Goal: Task Accomplishment & Management: Use online tool/utility

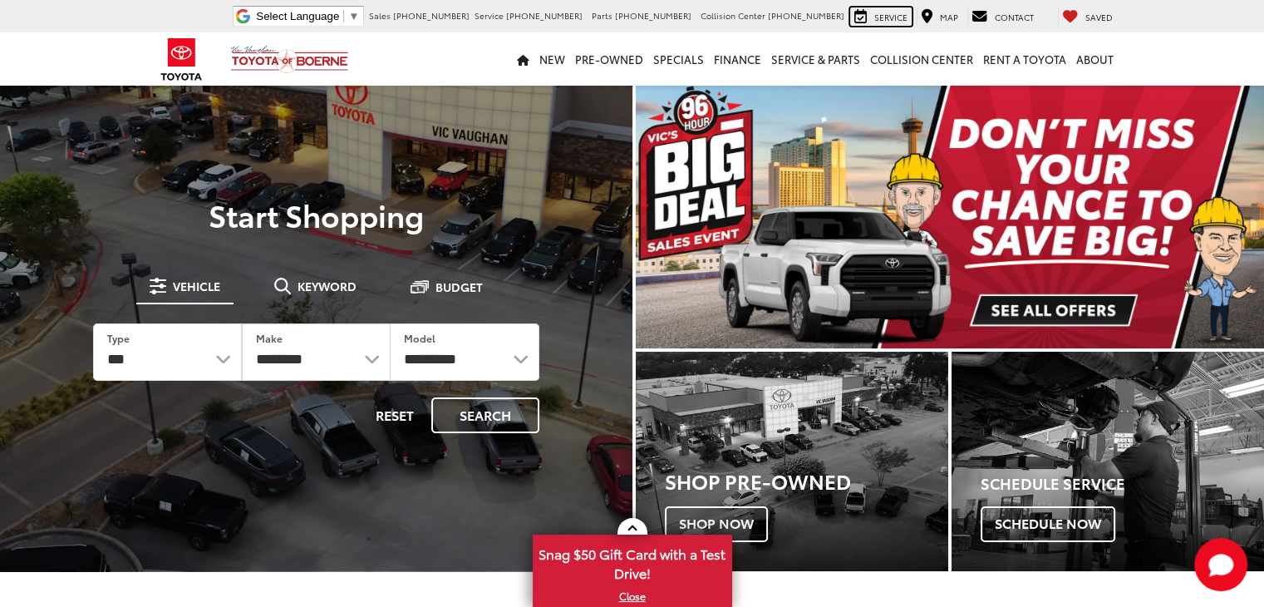
click at [879, 23] on div "Service" at bounding box center [881, 16] width 62 height 18
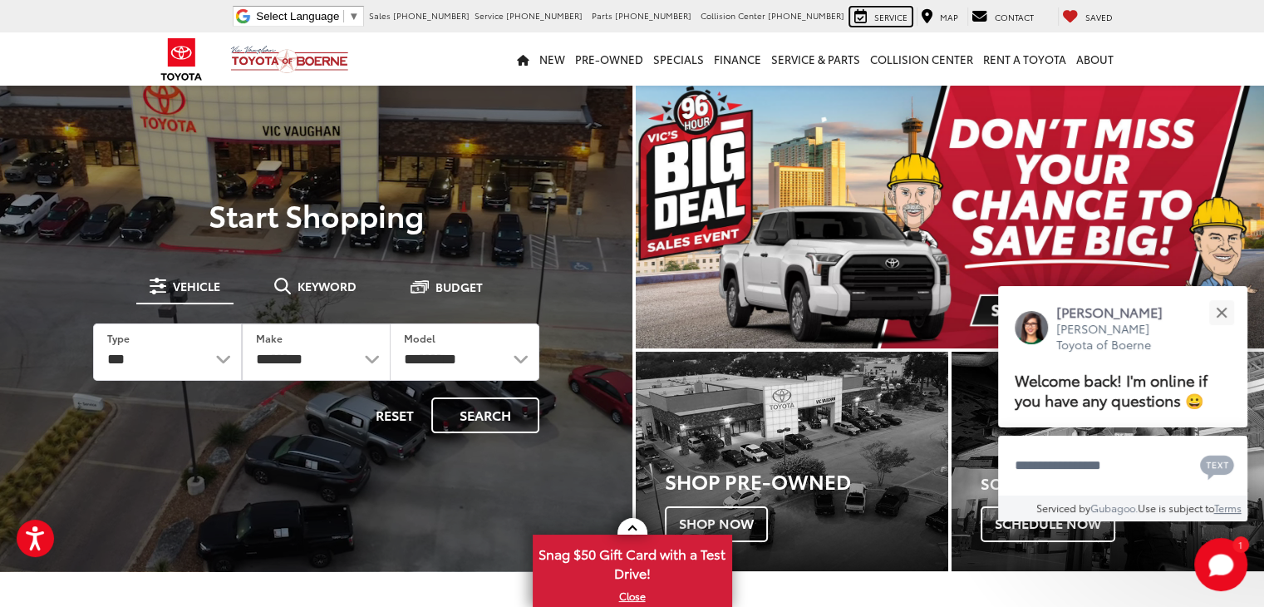
click at [899, 19] on span "Service" at bounding box center [890, 17] width 33 height 12
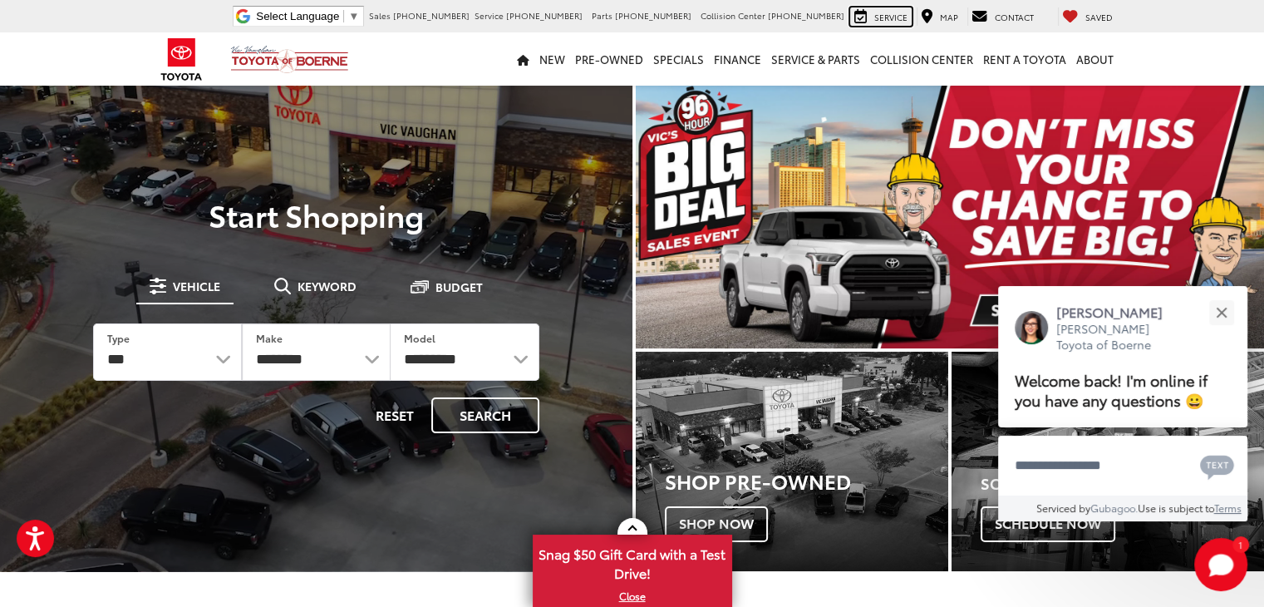
click at [908, 14] on span "Service" at bounding box center [890, 17] width 33 height 12
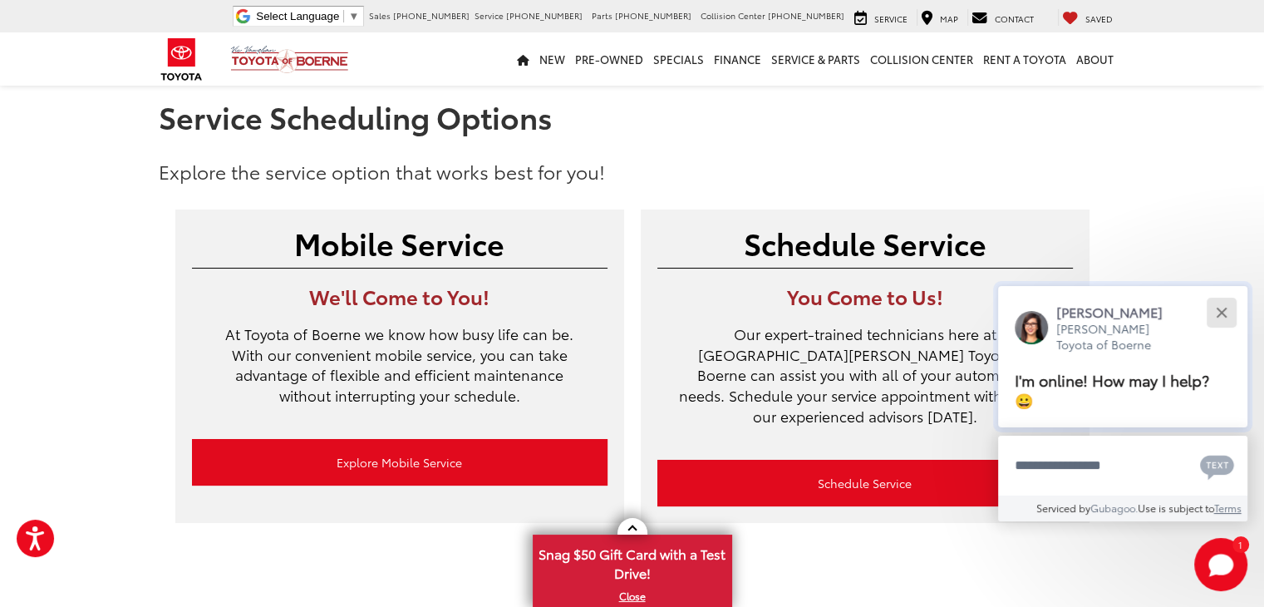
click at [1227, 302] on button "Close" at bounding box center [1222, 312] width 36 height 36
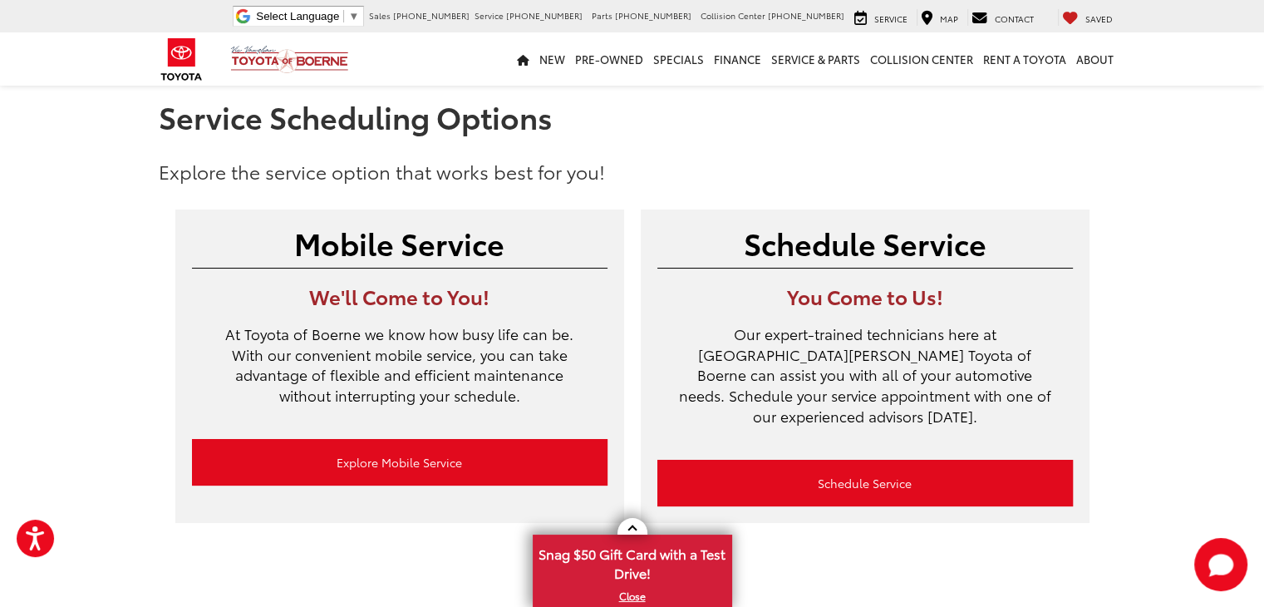
scroll to position [100, 0]
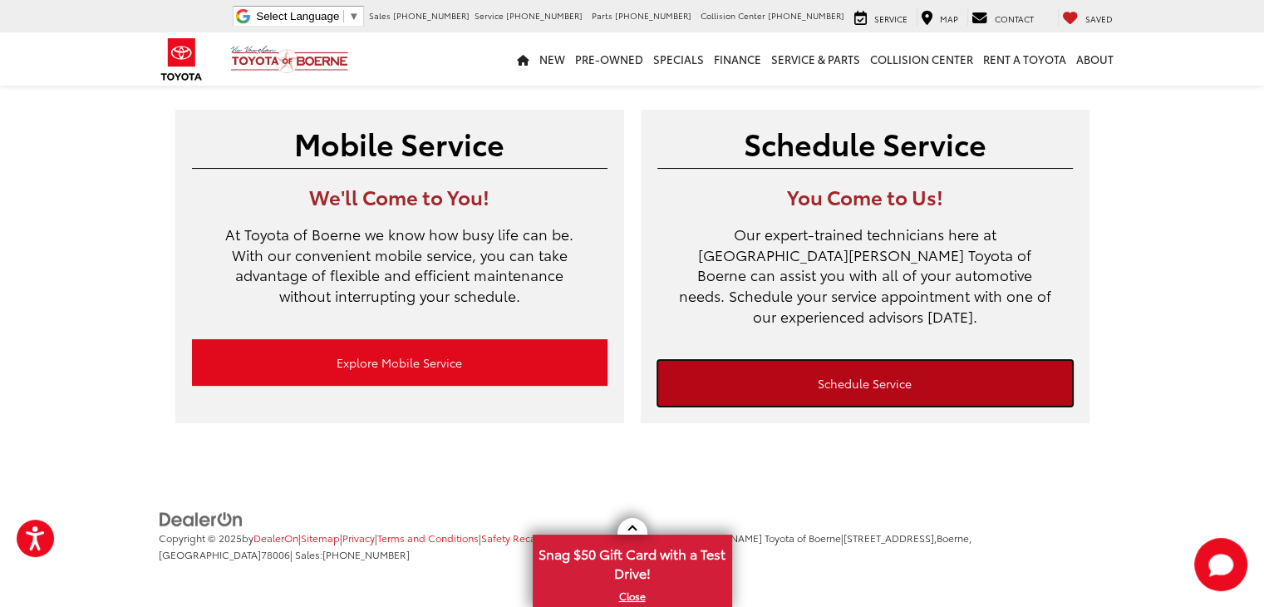
click at [731, 367] on link "Schedule Service" at bounding box center [865, 383] width 416 height 47
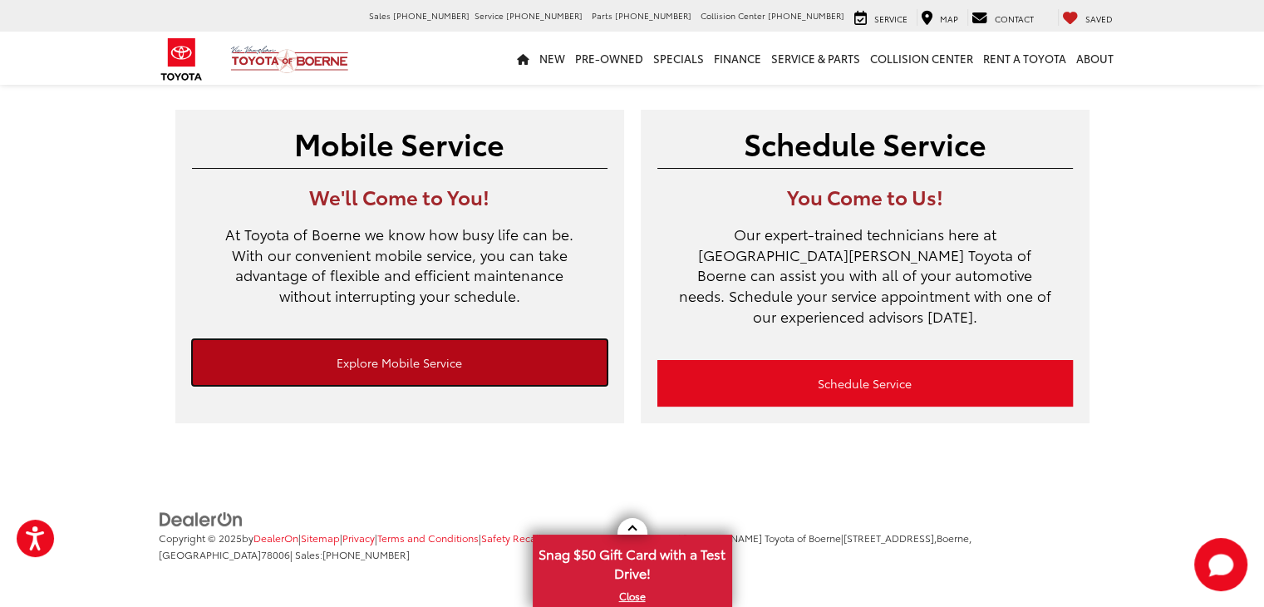
click at [441, 370] on link "Explore Mobile Service" at bounding box center [400, 362] width 416 height 47
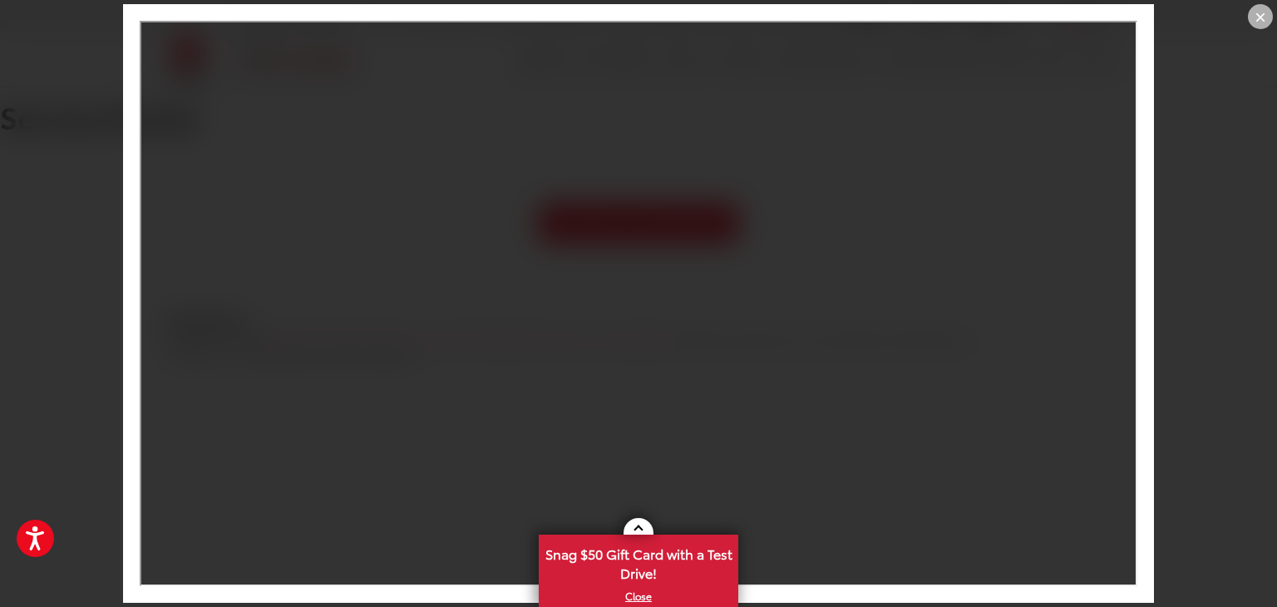
click at [1249, 17] on div "×" at bounding box center [1260, 16] width 25 height 25
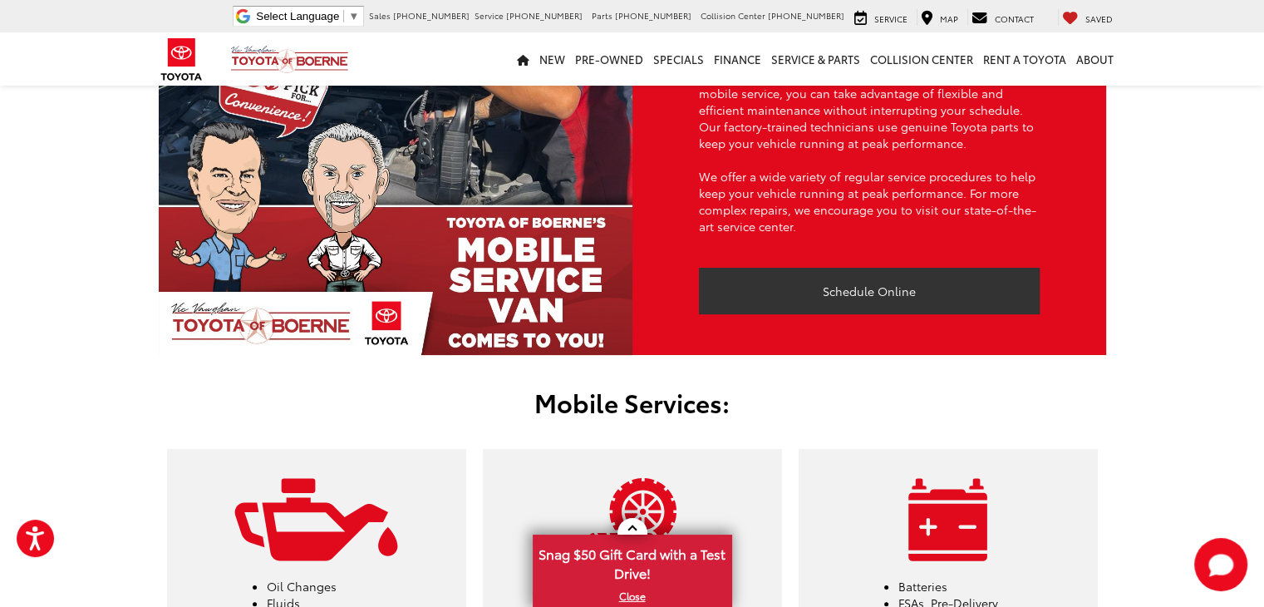
scroll to position [181, 0]
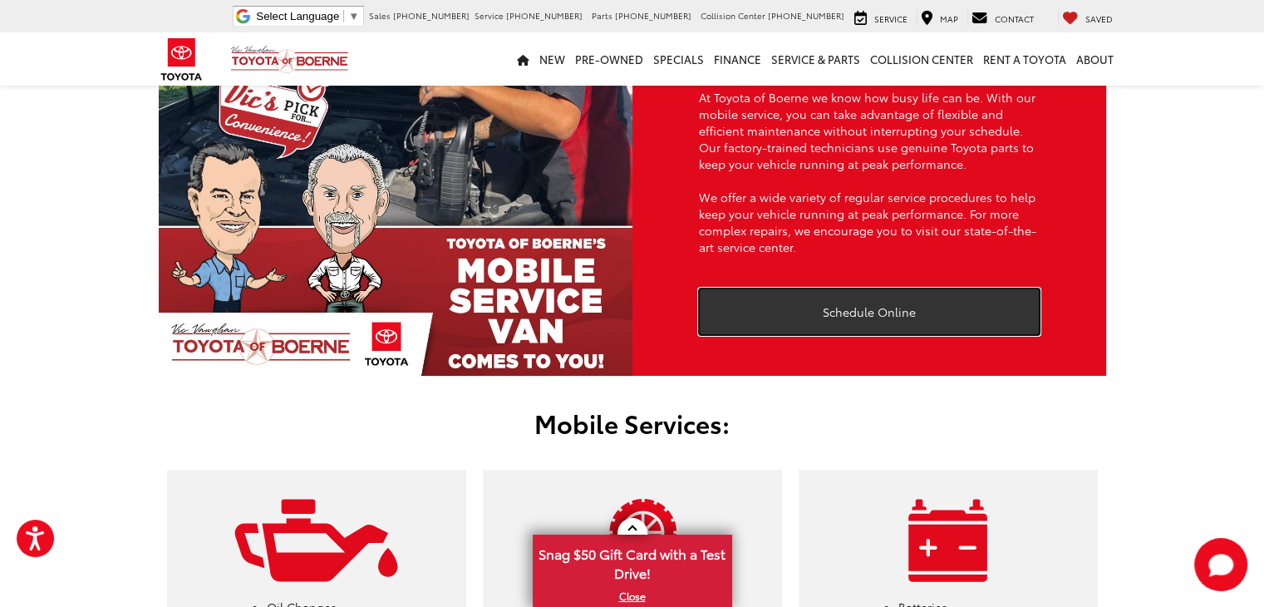
click at [863, 291] on link "Schedule Online" at bounding box center [869, 311] width 341 height 47
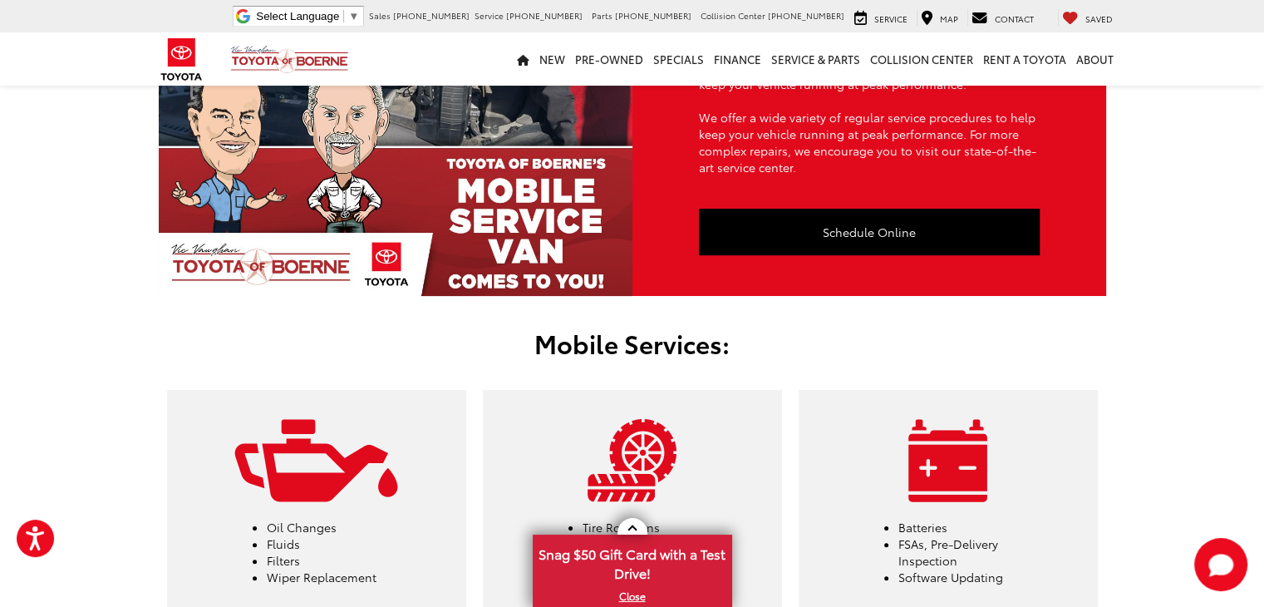
scroll to position [224, 0]
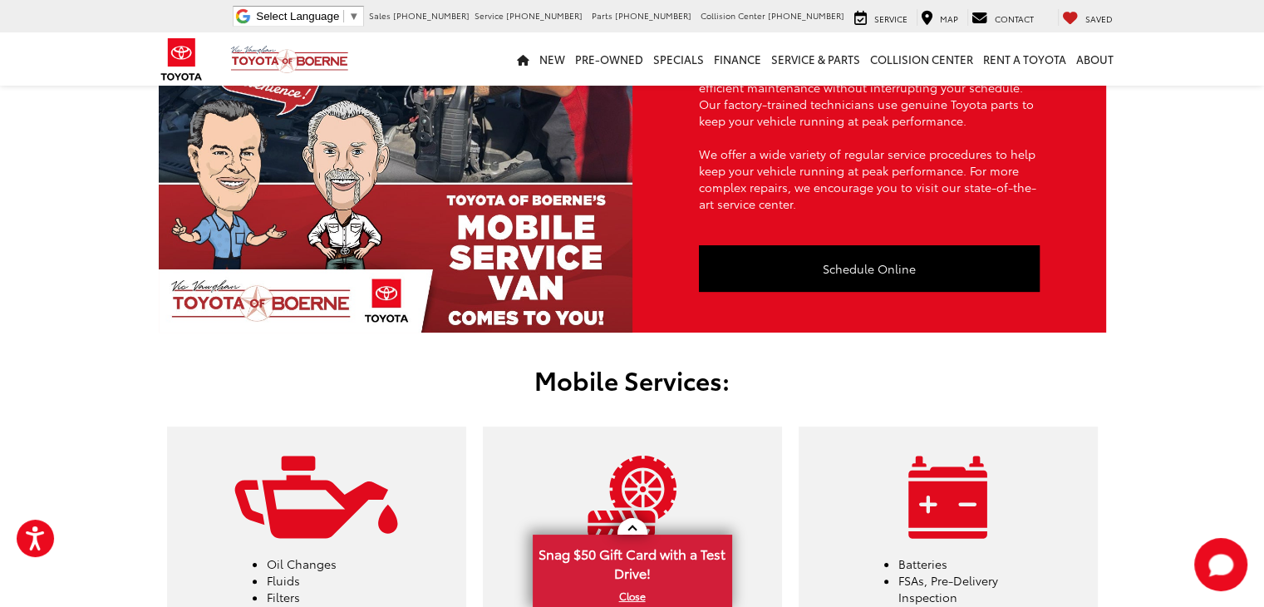
scroll to position [181, 0]
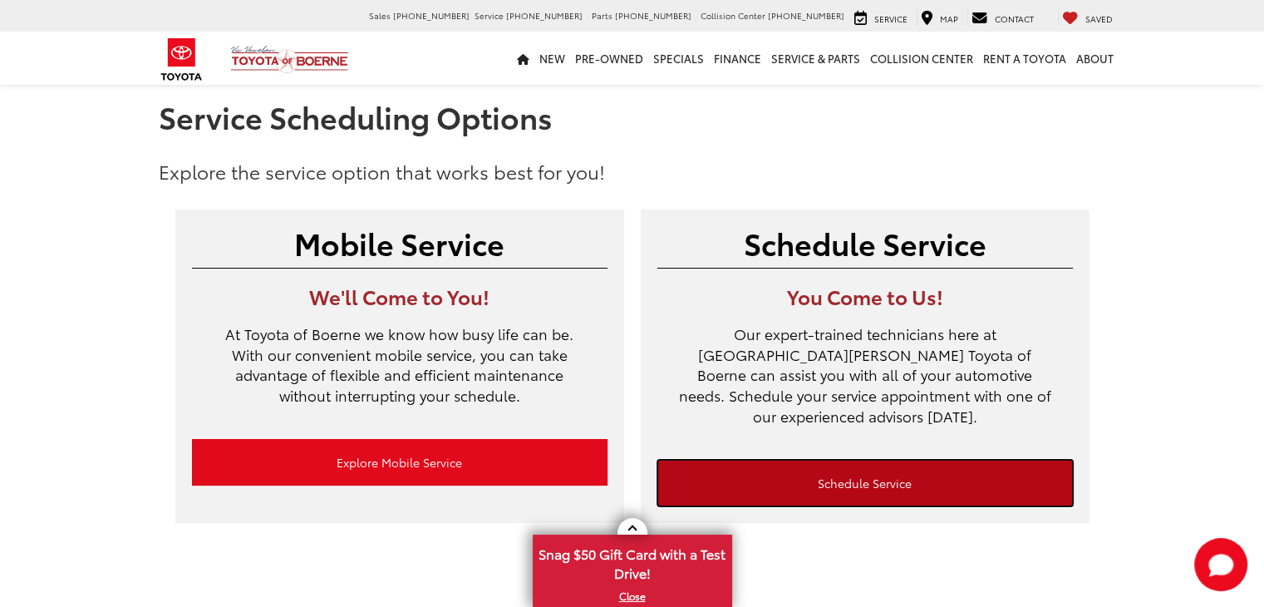
click at [761, 474] on link "Schedule Service" at bounding box center [865, 483] width 416 height 47
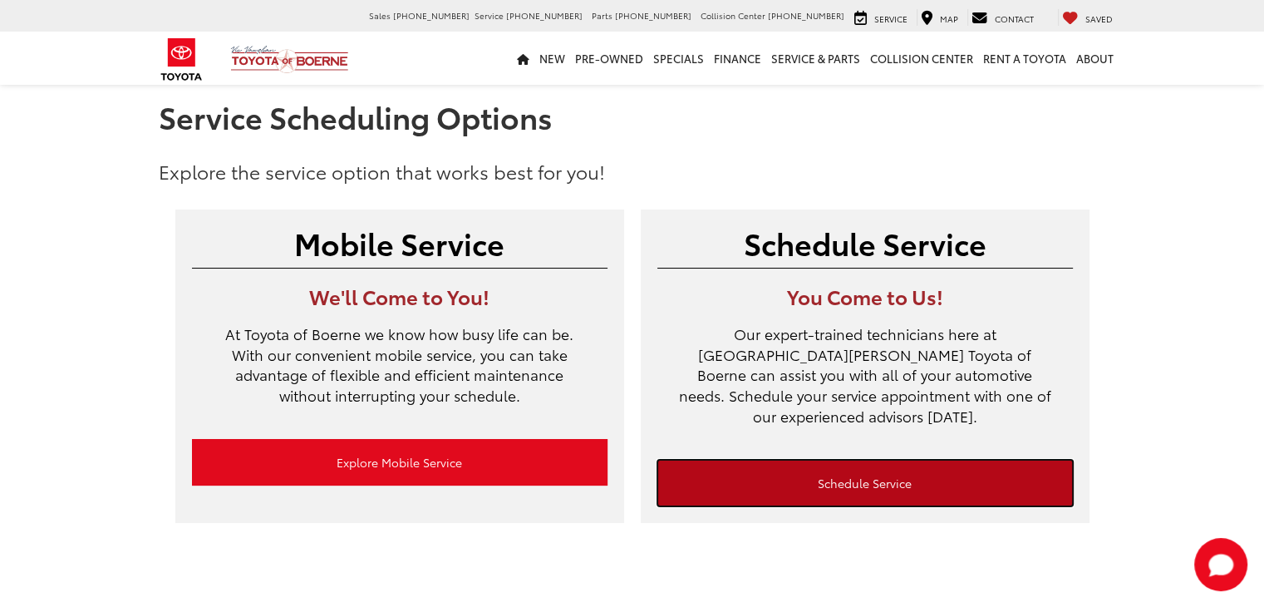
click at [748, 460] on link "Schedule Service" at bounding box center [865, 483] width 416 height 47
